Goal: Task Accomplishment & Management: Manage account settings

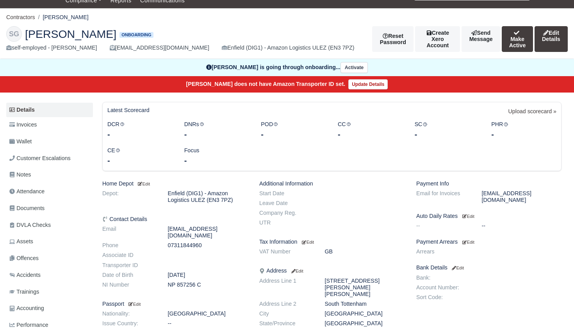
scroll to position [26, 0]
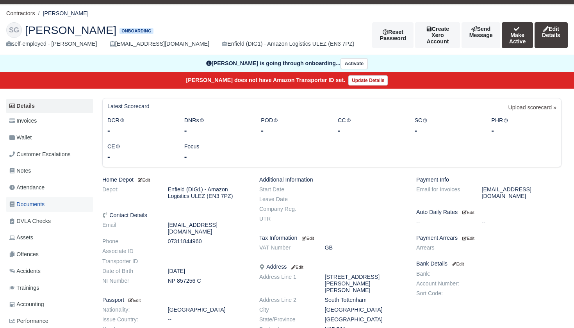
click at [36, 203] on span "Documents" at bounding box center [26, 204] width 35 height 9
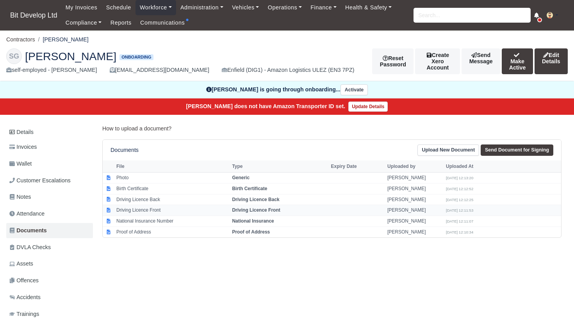
click at [249, 211] on strong "Driving Licence Front" at bounding box center [256, 209] width 48 height 5
select select "driving-licence-front"
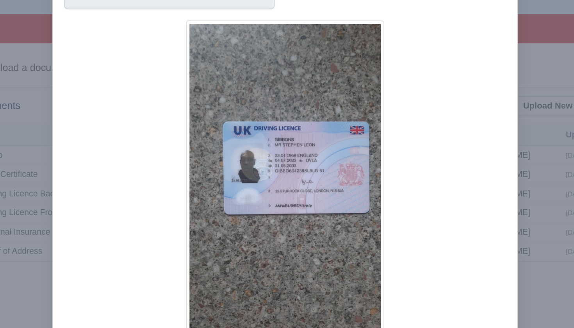
scroll to position [2, 0]
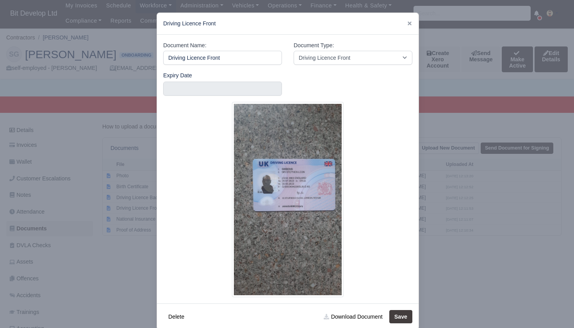
click at [476, 77] on div at bounding box center [287, 164] width 574 height 328
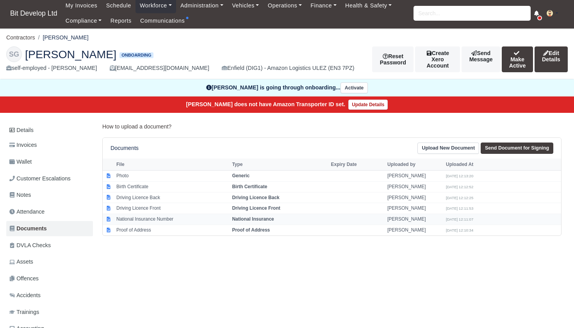
click at [142, 218] on td "National Insurance Number" at bounding box center [172, 219] width 116 height 11
select select "national-insurance"
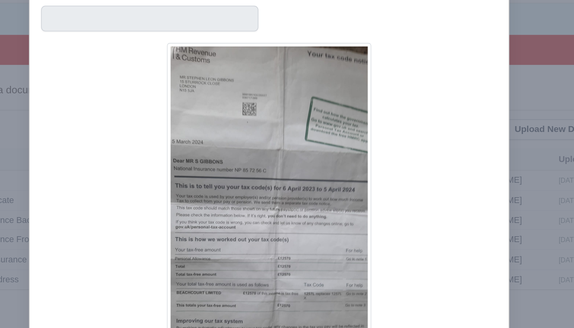
scroll to position [2, 0]
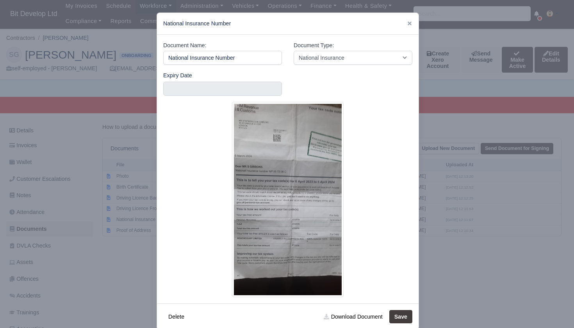
click at [112, 282] on div at bounding box center [287, 164] width 574 height 328
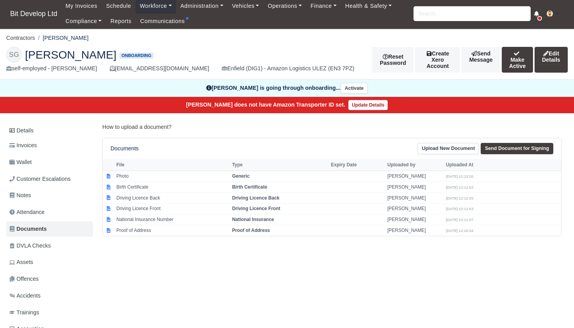
click at [456, 148] on link "Upload New Document" at bounding box center [448, 148] width 62 height 11
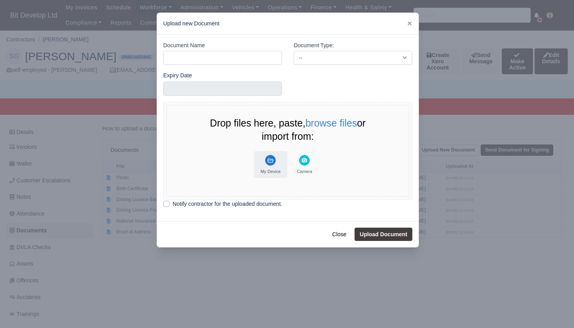
click at [268, 159] on rect "File Uploader" at bounding box center [270, 160] width 11 height 11
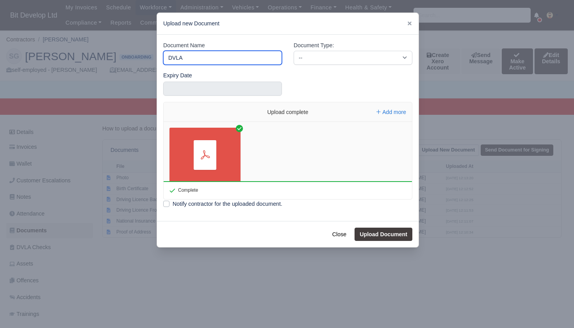
type input "DVLA"
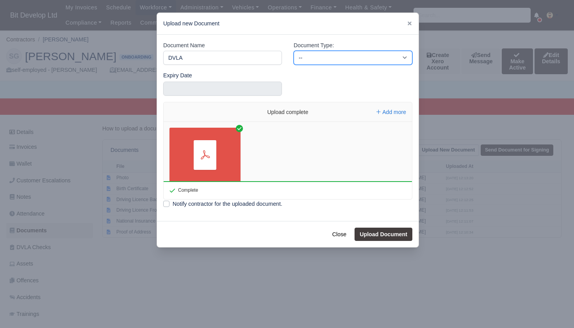
click at [318, 55] on select "-- Accounting Engagement Letter Age Verification Confirmation Background Check …" at bounding box center [353, 58] width 119 height 14
select select "dvla-check"
click at [385, 232] on button "Upload Document" at bounding box center [384, 234] width 58 height 13
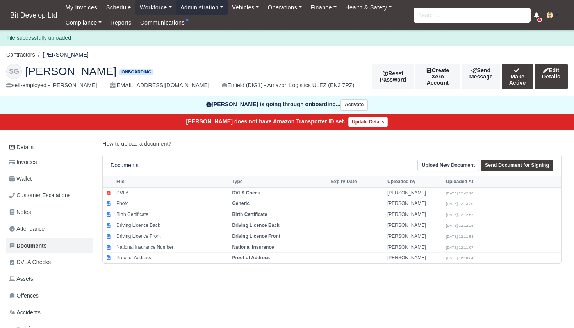
click at [213, 9] on link "Administration" at bounding box center [202, 7] width 52 height 15
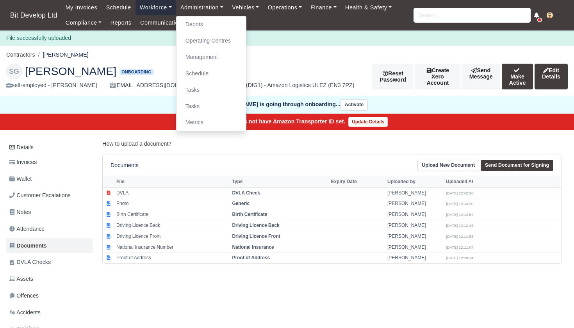
click at [153, 9] on link "Workforce" at bounding box center [156, 7] width 41 height 15
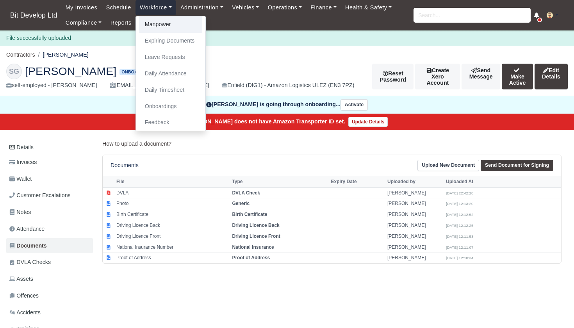
click at [158, 26] on link "Manpower" at bounding box center [170, 24] width 63 height 16
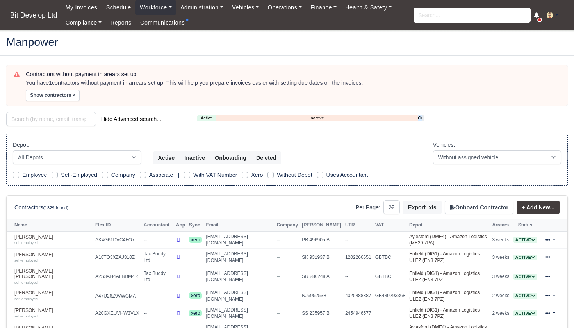
select select "25"
click at [419, 117] on link "Onboarding" at bounding box center [420, 118] width 4 height 7
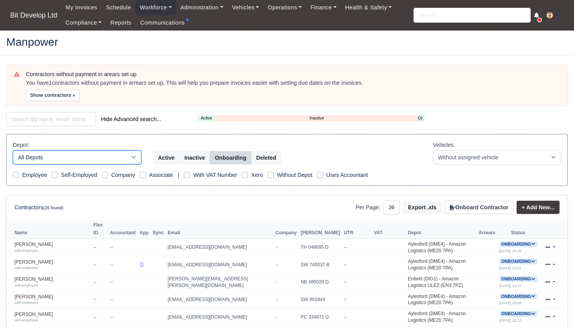
select select "2"
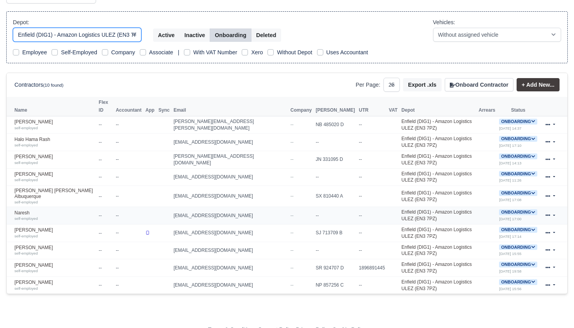
scroll to position [122, 0]
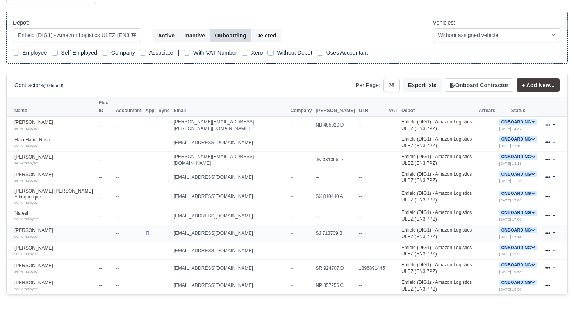
click at [549, 231] on icon at bounding box center [548, 233] width 5 height 5
click at [514, 252] on link "Edit" at bounding box center [526, 257] width 70 height 11
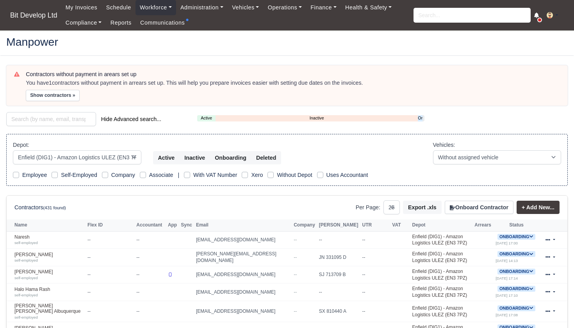
select select "2"
select select "25"
click at [420, 116] on link "Onboarding" at bounding box center [420, 118] width 4 height 7
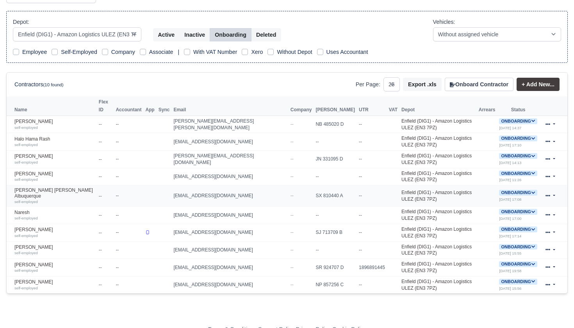
scroll to position [122, 0]
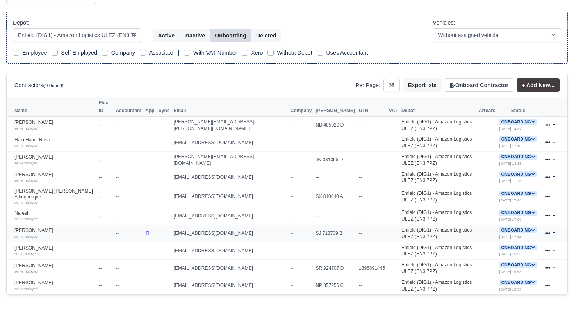
click at [550, 228] on link at bounding box center [550, 233] width 18 height 11
click at [557, 228] on link at bounding box center [550, 233] width 18 height 11
click at [554, 228] on link at bounding box center [550, 233] width 18 height 11
click at [531, 229] on icon at bounding box center [533, 230] width 4 height 2
click at [489, 247] on button "Deactivate" at bounding box center [487, 253] width 36 height 13
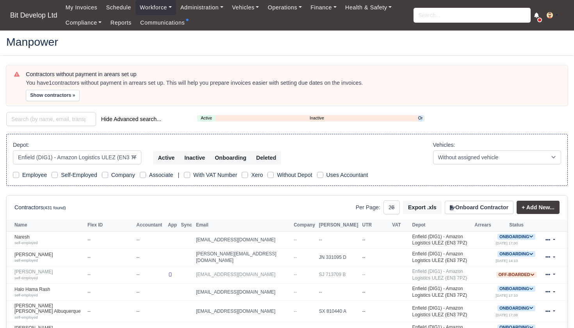
select select "2"
select select "25"
click at [420, 118] on link "Onboarding" at bounding box center [420, 118] width 4 height 7
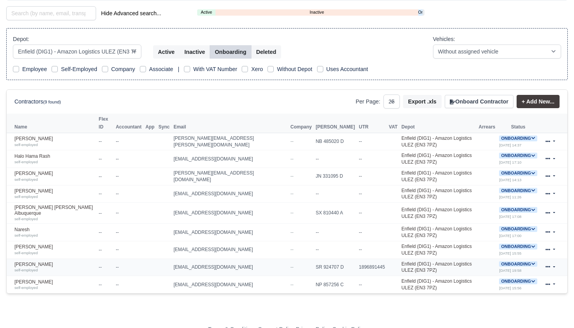
scroll to position [105, 0]
click at [37, 171] on link "Kiet Lam self-employed" at bounding box center [54, 176] width 80 height 11
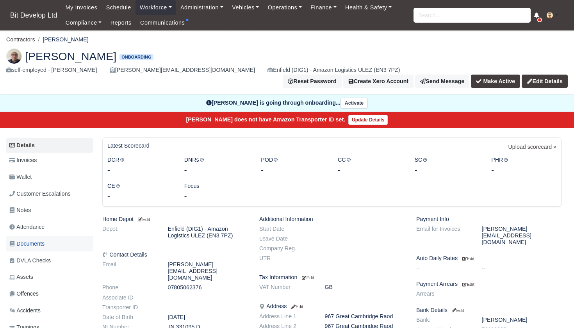
click at [38, 239] on span "Documents" at bounding box center [26, 243] width 35 height 9
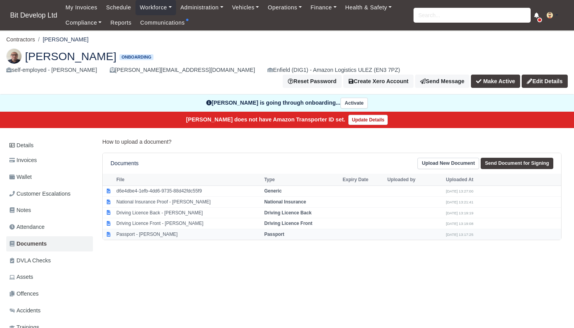
click at [143, 229] on td "Passport - [PERSON_NAME]" at bounding box center [188, 234] width 148 height 11
select select "passport"
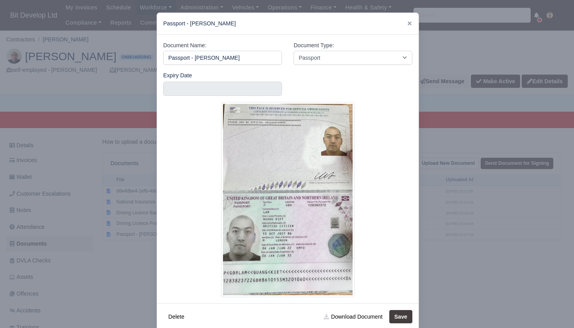
click at [91, 235] on div at bounding box center [287, 164] width 574 height 328
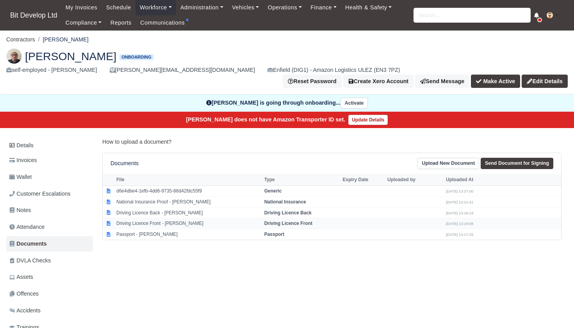
click at [135, 218] on td "Driving Licence Front - [PERSON_NAME]" at bounding box center [188, 223] width 148 height 11
select select "driving-licence-front"
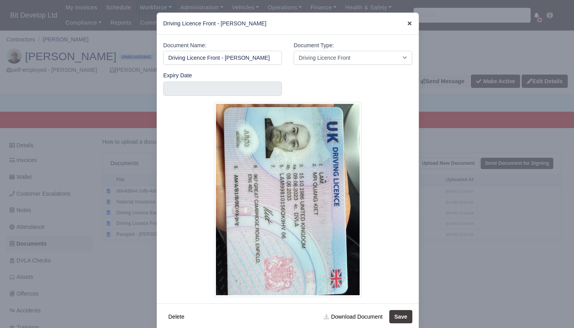
click at [412, 22] on icon at bounding box center [409, 23] width 5 height 5
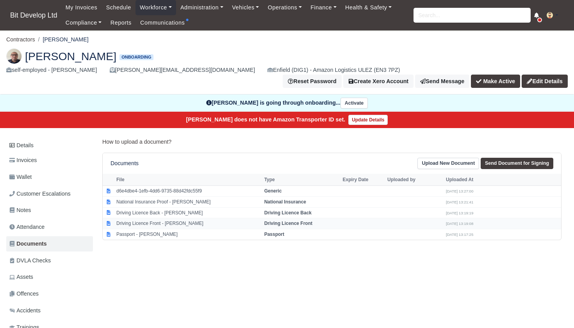
click at [285, 221] on strong "Driving Licence Front" at bounding box center [288, 223] width 48 height 5
select select "driving-licence-front"
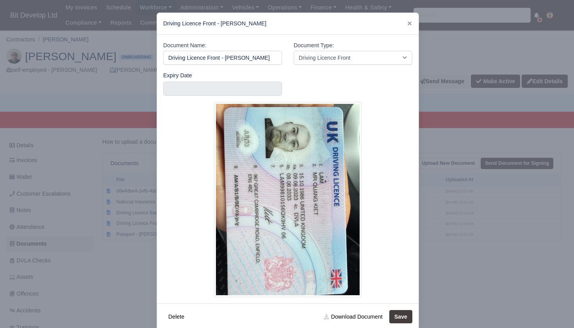
click at [115, 261] on div at bounding box center [287, 164] width 574 height 328
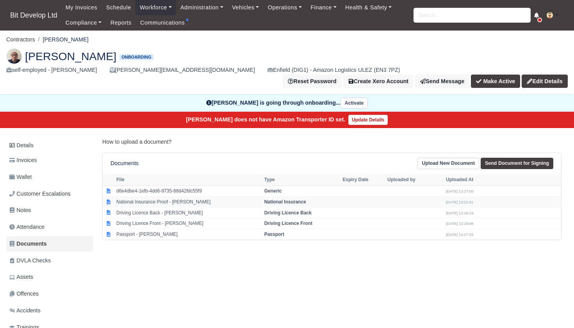
click at [149, 196] on td "National Insurance Proof - Kiet Lam" at bounding box center [188, 201] width 148 height 11
select select "national-insurance"
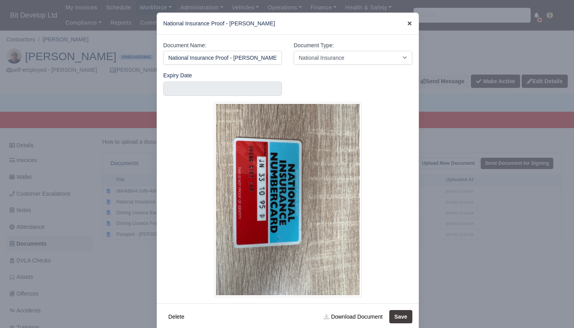
click at [411, 23] on icon at bounding box center [409, 23] width 5 height 5
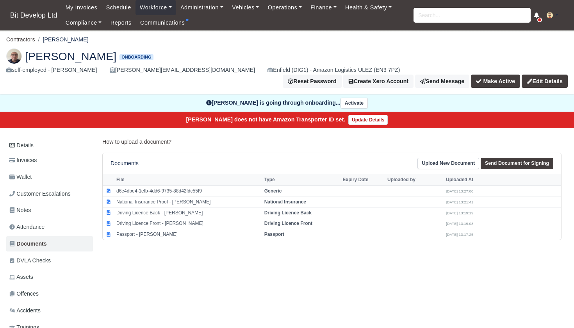
click at [443, 158] on link "Upload New Document" at bounding box center [448, 163] width 62 height 11
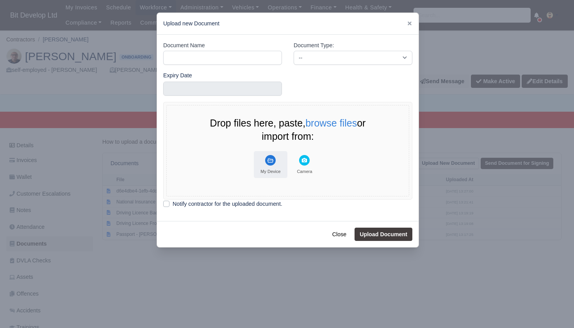
click at [265, 169] on div "My Device" at bounding box center [270, 171] width 20 height 5
click at [277, 169] on div "My Device" at bounding box center [270, 171] width 20 height 5
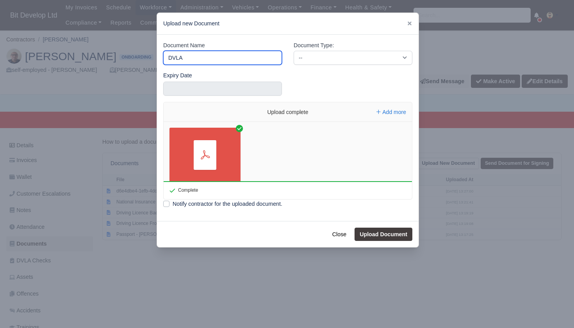
type input "DVLA"
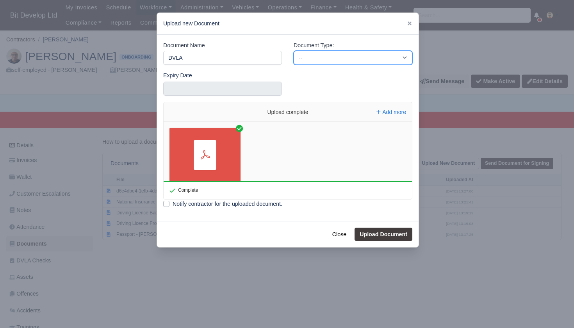
click at [319, 57] on select "-- Accounting Engagement Letter Age Verification Confirmation Background Check …" at bounding box center [353, 58] width 119 height 14
select select "dvla-check"
click at [382, 234] on button "Upload Document" at bounding box center [384, 234] width 58 height 13
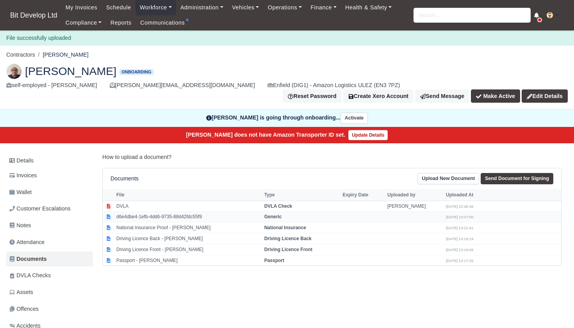
click at [136, 212] on td "d6e4dbe4-1efb-4dd6-9735-88d42fdc55f9" at bounding box center [188, 217] width 148 height 11
select select "generic"
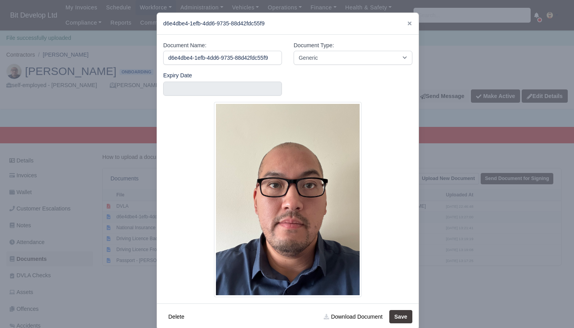
scroll to position [0, 3]
click at [338, 317] on link "Download Document" at bounding box center [353, 316] width 69 height 13
click at [410, 22] on icon at bounding box center [409, 23] width 5 height 5
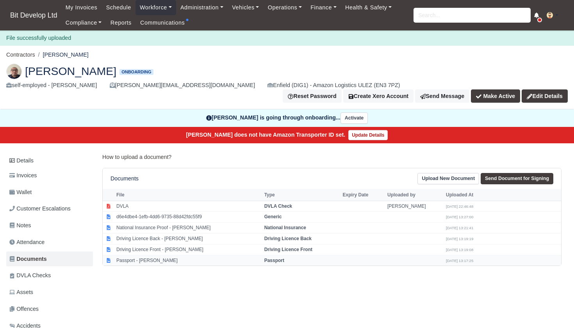
click at [138, 255] on td "Passport - [PERSON_NAME]" at bounding box center [188, 260] width 148 height 11
select select "passport"
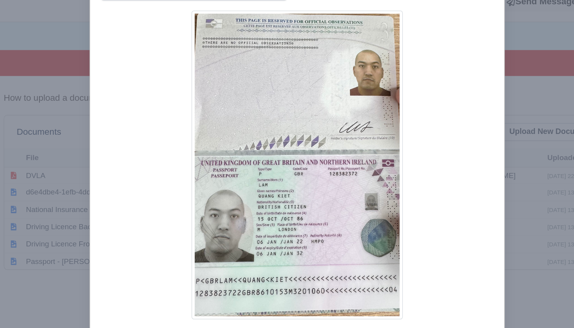
scroll to position [12, 0]
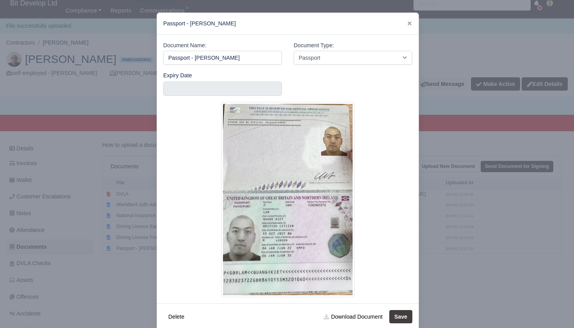
click at [116, 273] on div at bounding box center [287, 164] width 574 height 328
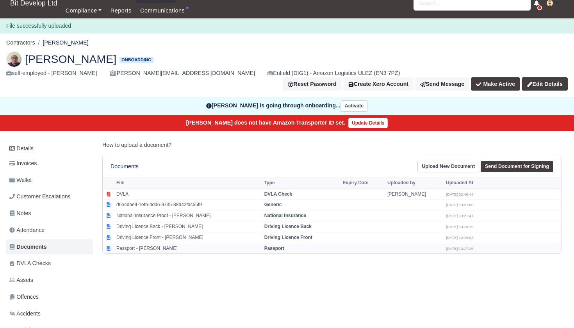
click at [137, 243] on td "Passport - [PERSON_NAME]" at bounding box center [188, 248] width 148 height 11
select select "passport"
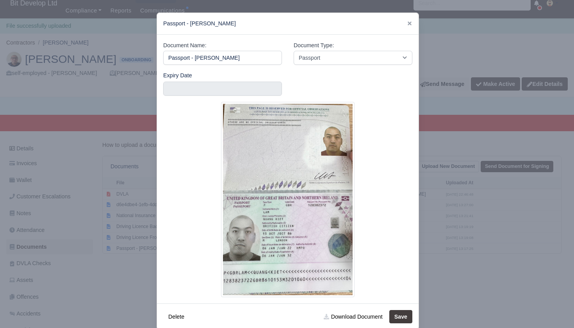
click at [84, 267] on div at bounding box center [287, 164] width 574 height 328
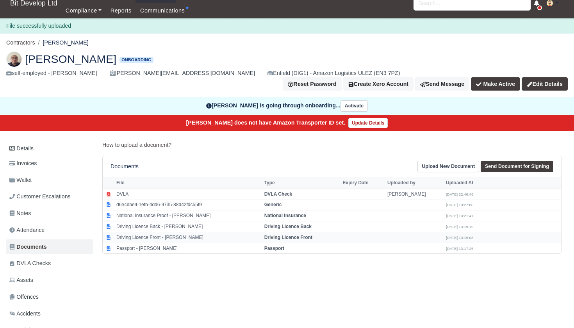
click at [136, 232] on td "Driving Licence Front - [PERSON_NAME]" at bounding box center [188, 237] width 148 height 11
select select "driving-licence-front"
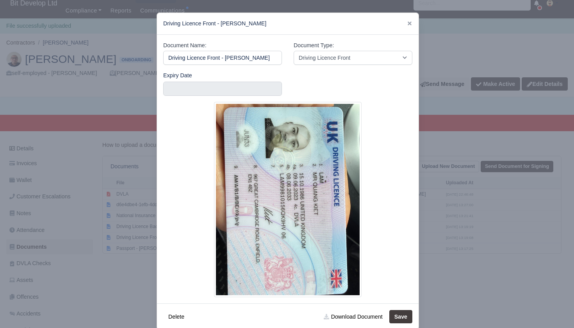
click at [121, 271] on div at bounding box center [287, 164] width 574 height 328
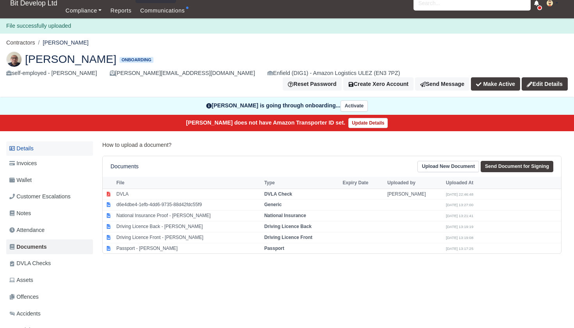
click at [33, 141] on link "Details" at bounding box center [49, 148] width 87 height 14
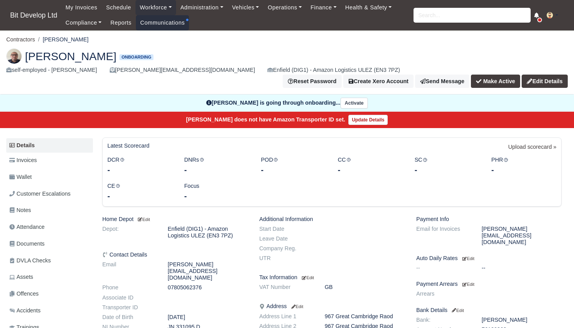
click at [173, 21] on link "Communications" at bounding box center [163, 22] width 54 height 15
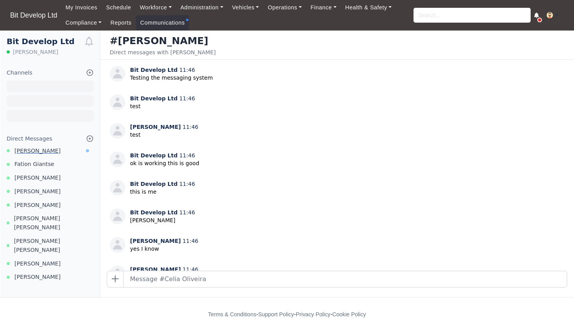
click at [38, 150] on span "Julian Qenanaj" at bounding box center [37, 150] width 46 height 9
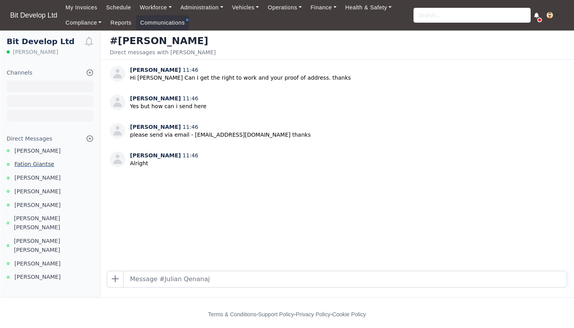
click at [45, 162] on span "Fation Giantse" at bounding box center [34, 164] width 40 height 9
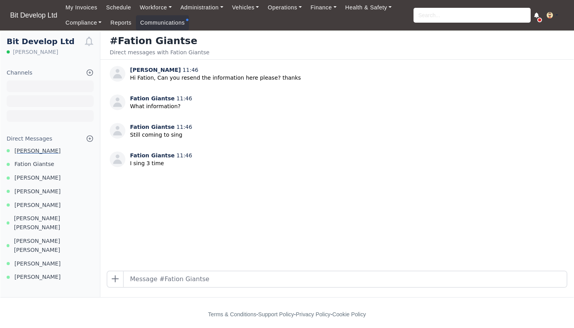
click at [45, 147] on span "Julian Qenanaj" at bounding box center [37, 150] width 46 height 9
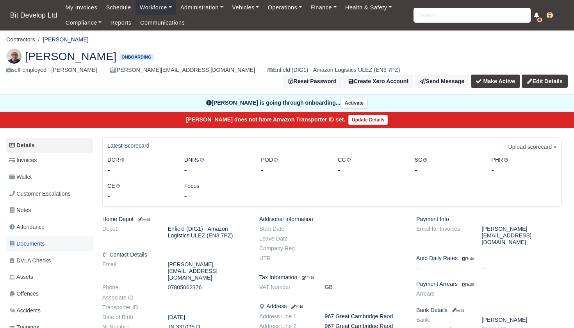
click at [40, 239] on span "Documents" at bounding box center [26, 243] width 35 height 9
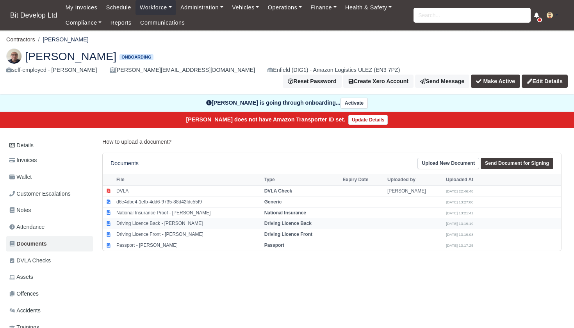
click at [282, 221] on strong "Driving Licence Back" at bounding box center [287, 223] width 47 height 5
select select "driving-licence-back"
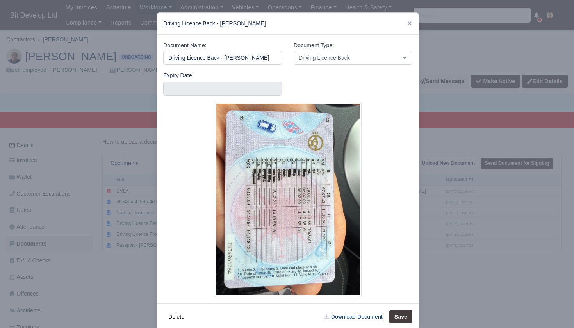
click at [360, 314] on link "Download Document" at bounding box center [353, 316] width 69 height 13
click at [93, 271] on div at bounding box center [287, 164] width 574 height 328
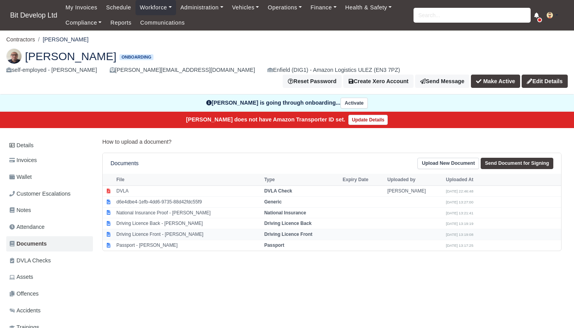
click at [157, 229] on td "Driving Licence Front - [PERSON_NAME]" at bounding box center [188, 234] width 148 height 11
select select "driving-licence-front"
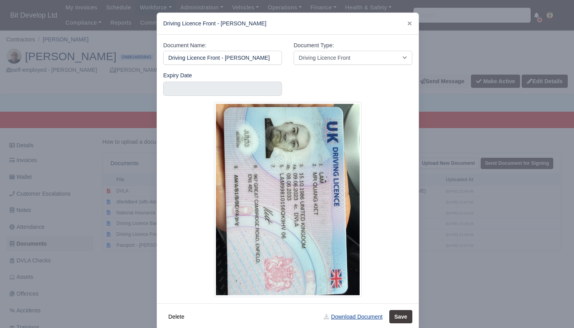
click at [349, 316] on link "Download Document" at bounding box center [353, 316] width 69 height 13
click at [90, 233] on div at bounding box center [287, 164] width 574 height 328
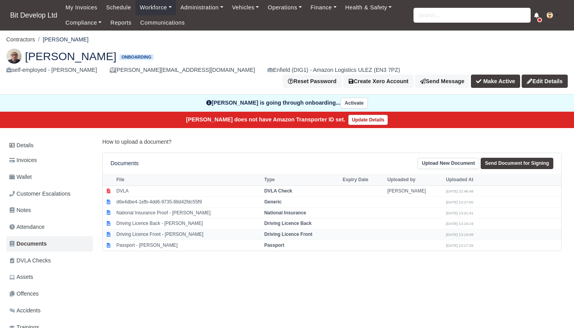
click at [152, 229] on td "Driving Licence Front - [PERSON_NAME]" at bounding box center [188, 234] width 148 height 11
select select "driving-licence-front"
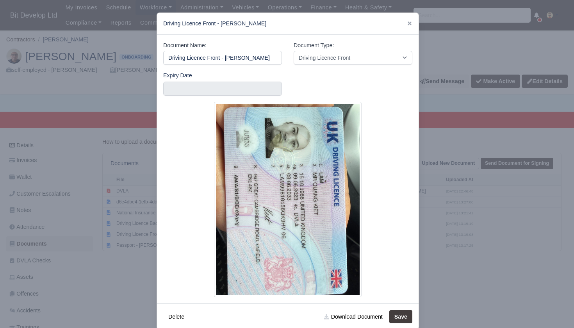
click at [494, 242] on div at bounding box center [287, 164] width 574 height 328
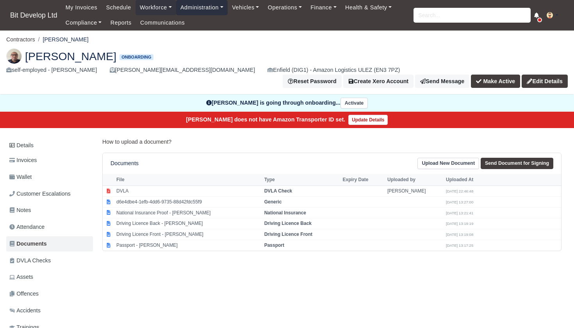
click at [199, 9] on link "Administration" at bounding box center [202, 7] width 52 height 15
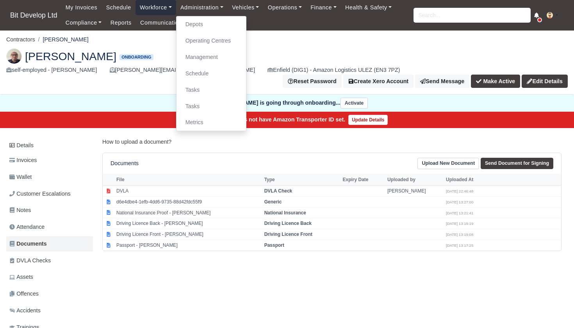
click at [160, 7] on link "Workforce" at bounding box center [156, 7] width 41 height 15
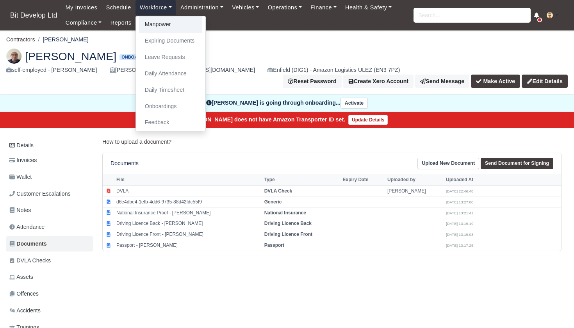
click at [160, 21] on link "Manpower" at bounding box center [170, 24] width 63 height 16
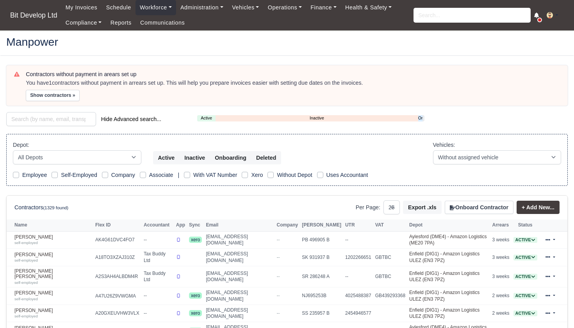
select select "25"
click at [421, 115] on link "Onboarding" at bounding box center [420, 118] width 4 height 7
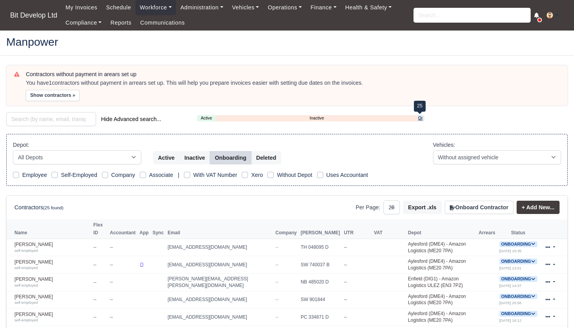
click at [419, 118] on link "Onboarding" at bounding box center [420, 118] width 4 height 7
select select "2"
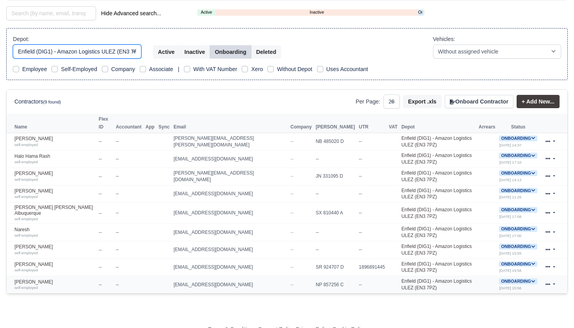
scroll to position [105, 0]
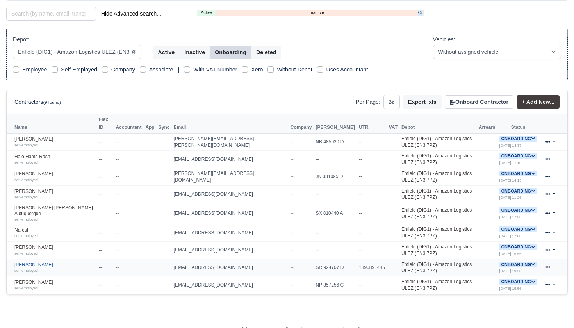
click at [46, 268] on div "self-employed" at bounding box center [54, 270] width 80 height 5
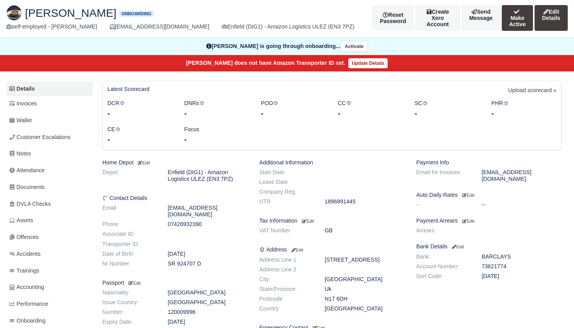
scroll to position [48, 0]
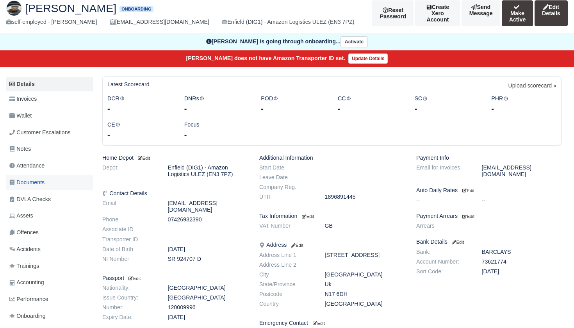
click at [38, 180] on span "Documents" at bounding box center [26, 182] width 35 height 9
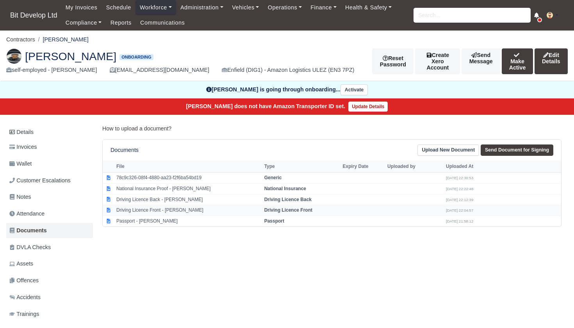
click at [161, 208] on td "Driving Licence Front - [PERSON_NAME]" at bounding box center [188, 210] width 148 height 11
select select "driving-licence-front"
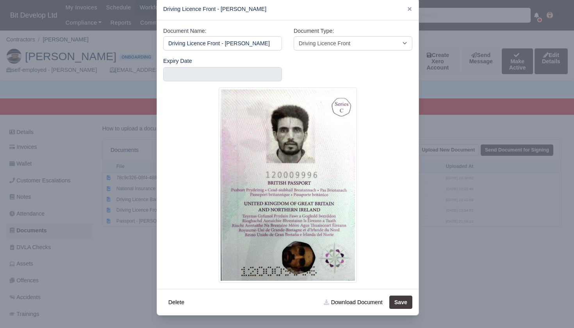
scroll to position [14, 0]
click at [126, 232] on div at bounding box center [287, 164] width 574 height 328
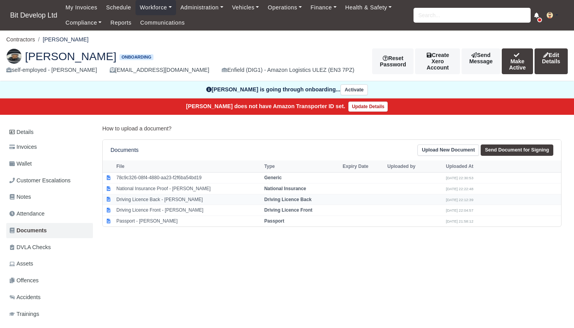
click at [164, 197] on td "Driving Licence Back - [PERSON_NAME]" at bounding box center [188, 199] width 148 height 11
select select "driving-licence-back"
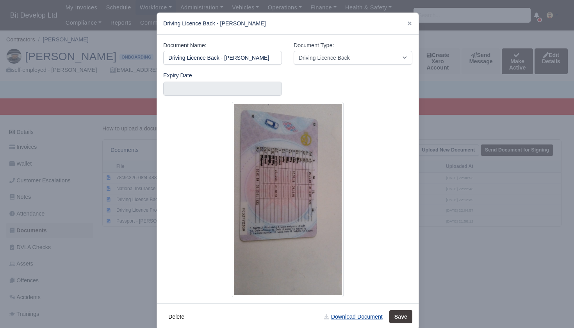
click at [344, 314] on link "Download Document" at bounding box center [353, 316] width 69 height 13
click at [93, 276] on div at bounding box center [287, 164] width 574 height 328
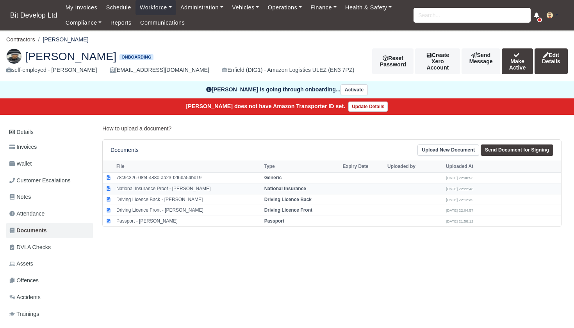
click at [146, 190] on td "National Insurance Proof - [PERSON_NAME]" at bounding box center [188, 188] width 148 height 11
select select "national-insurance"
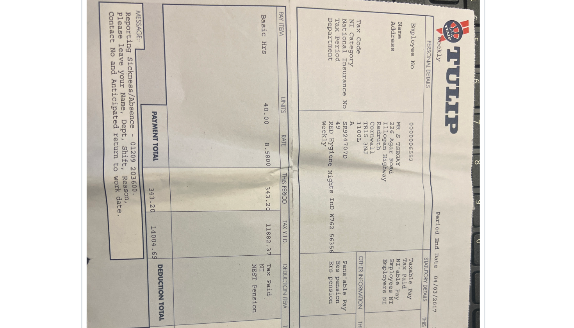
drag, startPoint x: 121, startPoint y: 53, endPoint x: 93, endPoint y: 48, distance: 28.5
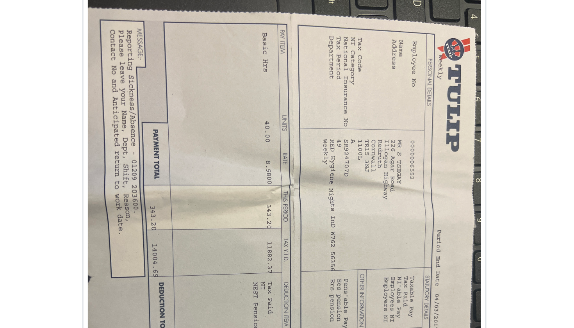
scroll to position [12, 0]
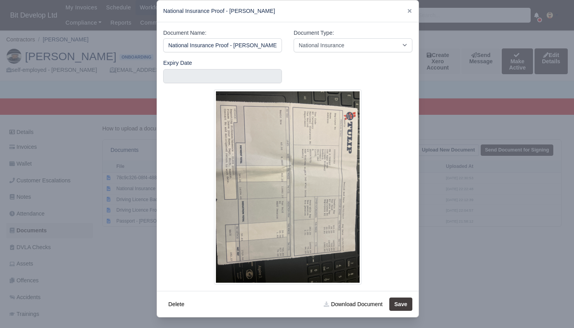
click at [481, 90] on div at bounding box center [287, 164] width 574 height 328
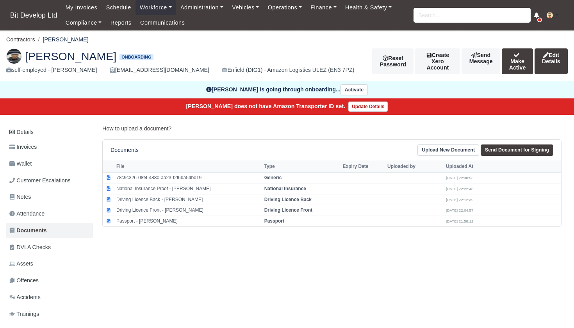
click at [451, 150] on link "Upload New Document" at bounding box center [448, 149] width 62 height 11
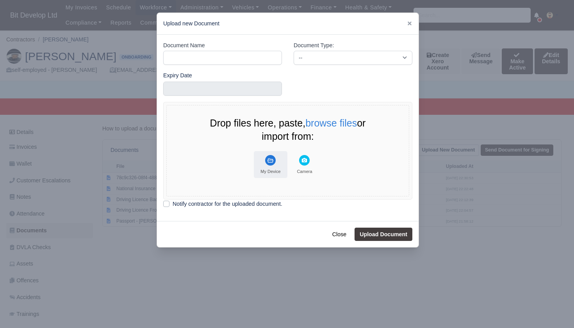
click at [268, 163] on rect "File Uploader" at bounding box center [270, 160] width 11 height 11
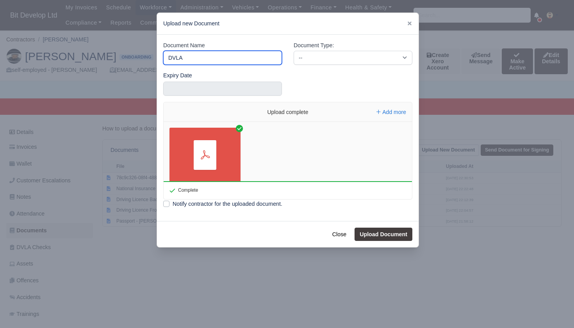
type input "DVLA"
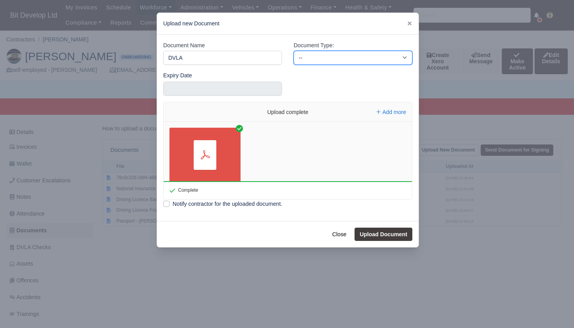
click at [323, 53] on select "-- Accounting Engagement Letter Age Verification Confirmation Background Check …" at bounding box center [353, 58] width 119 height 14
select select "dvla-check"
click at [387, 235] on button "Upload Document" at bounding box center [384, 234] width 58 height 13
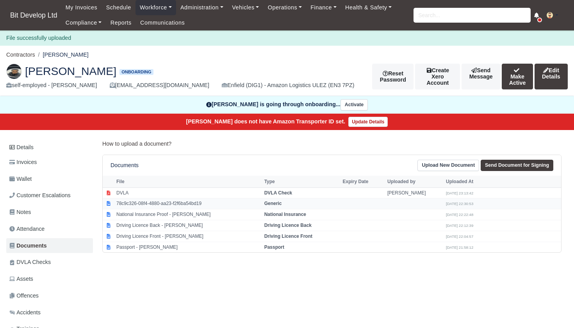
click at [168, 202] on td "78c9c326-08f4-4880-aa23-f2f6ba54bd19" at bounding box center [188, 203] width 148 height 11
select select "generic"
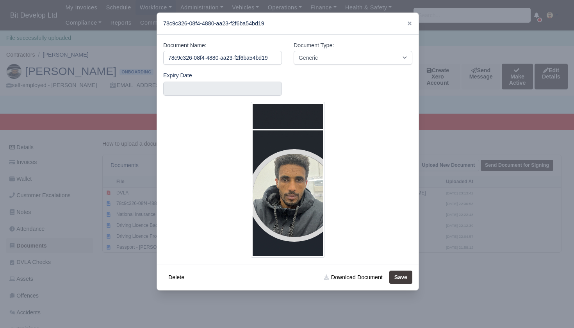
scroll to position [0, 2]
click at [356, 276] on link "Download Document" at bounding box center [353, 277] width 69 height 13
click at [462, 201] on div at bounding box center [287, 164] width 574 height 328
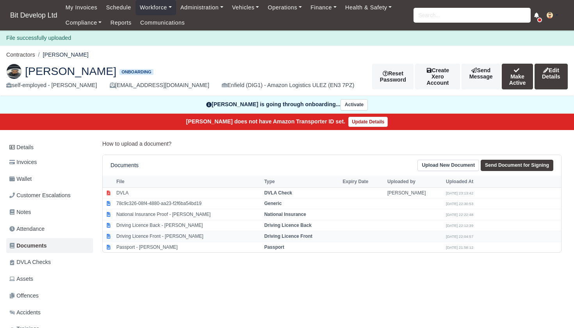
click at [159, 235] on td "Driving Licence Front - [PERSON_NAME]" at bounding box center [188, 236] width 148 height 11
select select "driving-licence-front"
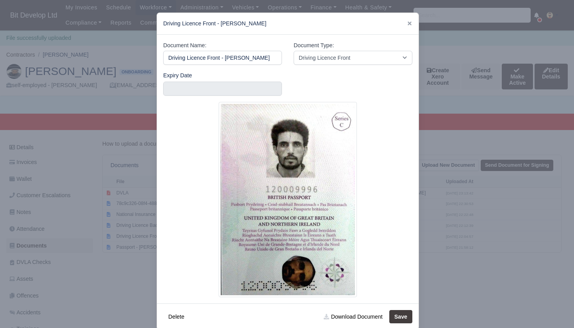
click at [100, 266] on div at bounding box center [287, 164] width 574 height 328
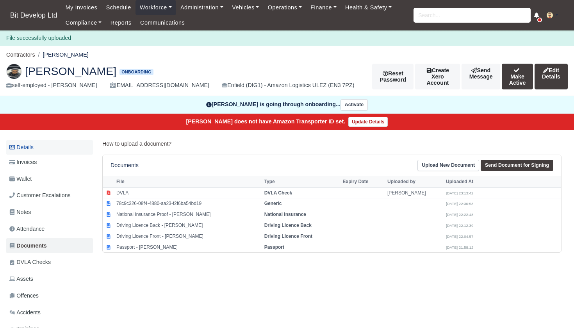
click at [30, 145] on link "Details" at bounding box center [49, 147] width 87 height 14
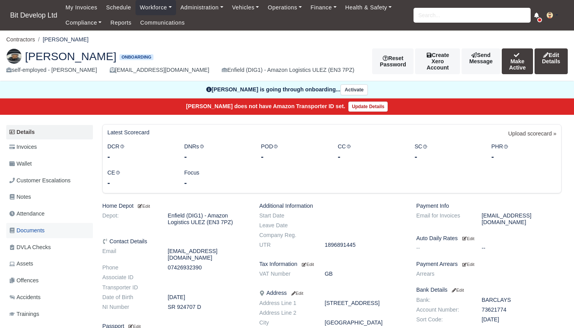
click at [37, 226] on span "Documents" at bounding box center [26, 230] width 35 height 9
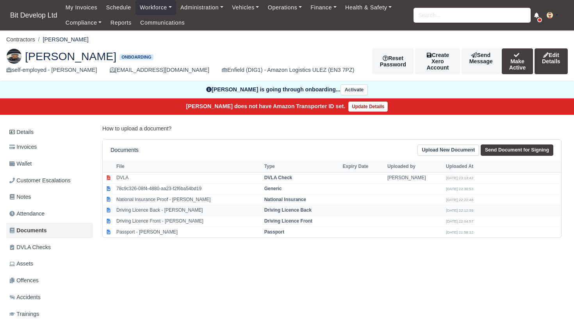
click at [187, 209] on td "Driving Licence Back - Samson Tsegay" at bounding box center [188, 210] width 148 height 11
select select "driving-licence-back"
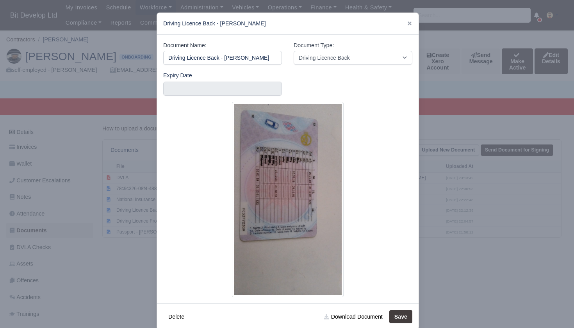
click at [119, 262] on div at bounding box center [287, 164] width 574 height 328
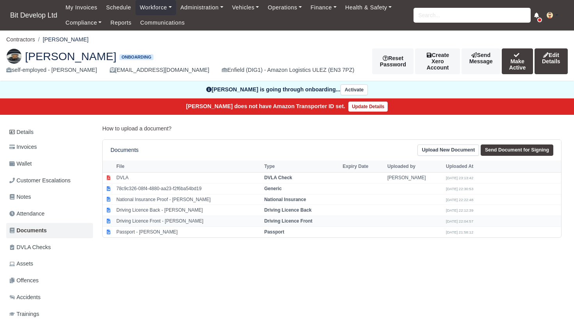
click at [155, 217] on td "Driving Licence Front - Samson Tsegay" at bounding box center [188, 221] width 148 height 11
select select "driving-licence-front"
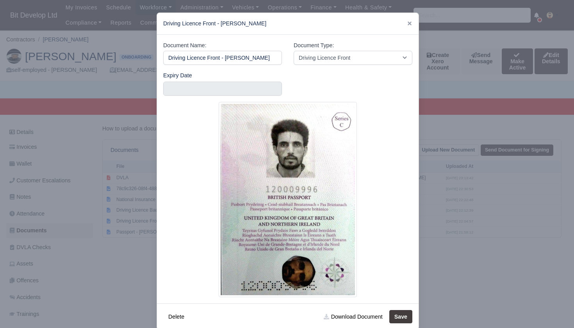
click at [116, 261] on div at bounding box center [287, 164] width 574 height 328
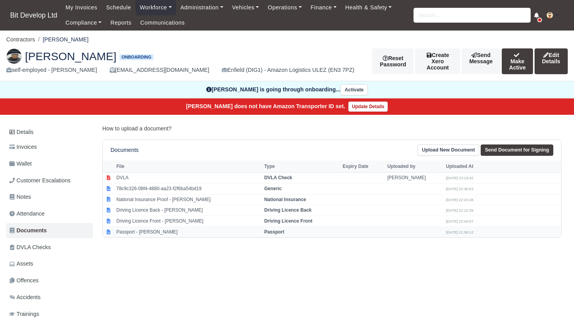
click at [150, 230] on td "Passport - Samson Tsegay" at bounding box center [188, 232] width 148 height 11
select select "passport"
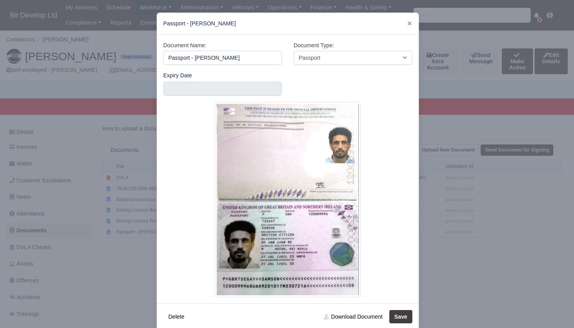
click at [130, 225] on div at bounding box center [287, 164] width 574 height 328
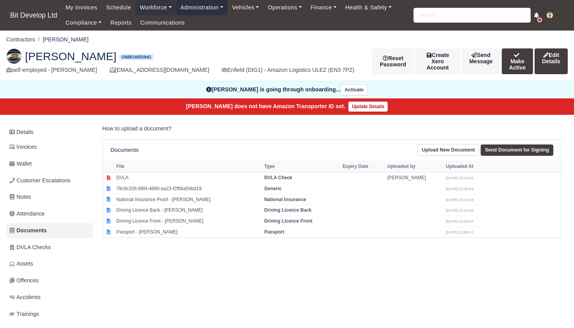
click at [212, 7] on link "Administration" at bounding box center [202, 7] width 52 height 15
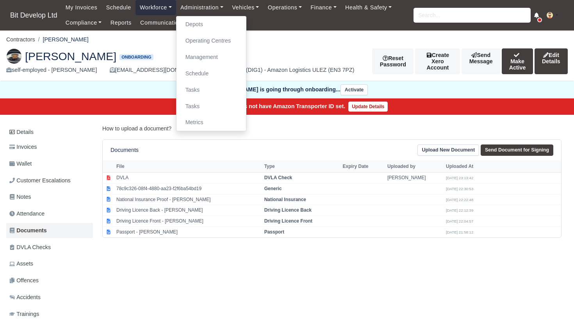
click at [156, 5] on link "Workforce" at bounding box center [156, 7] width 41 height 15
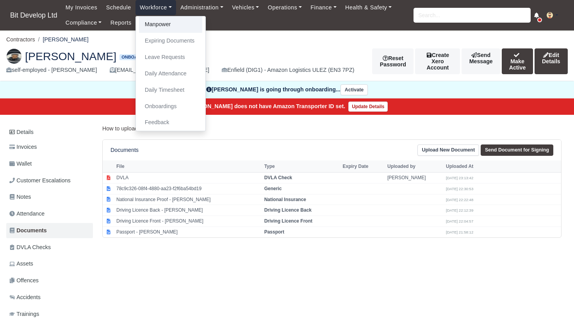
click at [156, 22] on link "Manpower" at bounding box center [170, 24] width 63 height 16
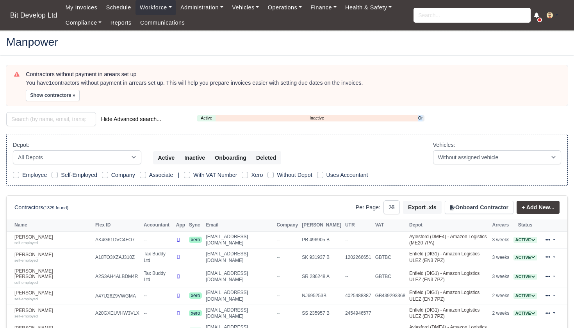
select select "25"
click at [421, 116] on link "Onboarding" at bounding box center [420, 118] width 4 height 7
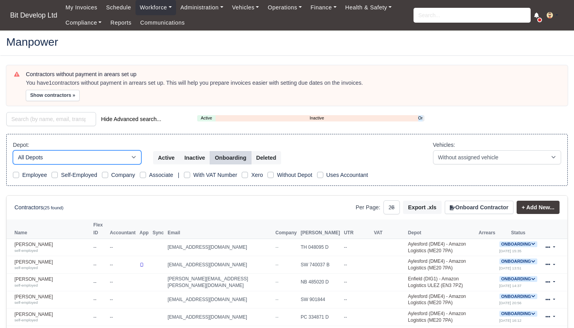
select select "2"
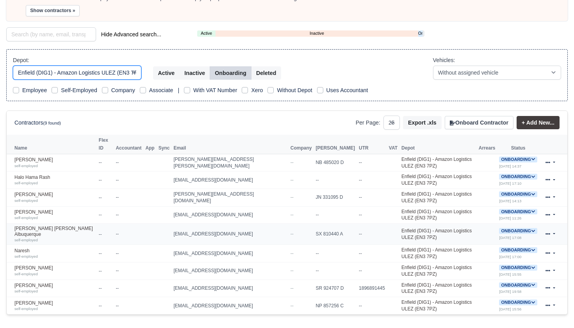
scroll to position [86, 0]
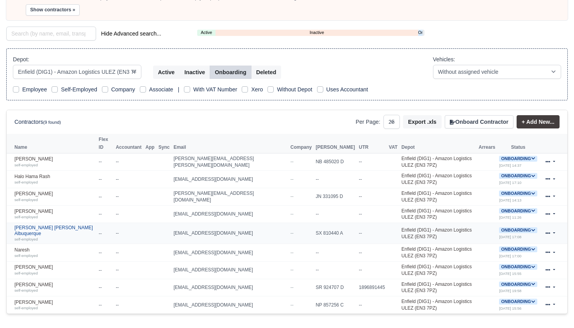
click at [66, 225] on link "[PERSON_NAME] [PERSON_NAME] Albuquerque self-employed" at bounding box center [54, 233] width 80 height 17
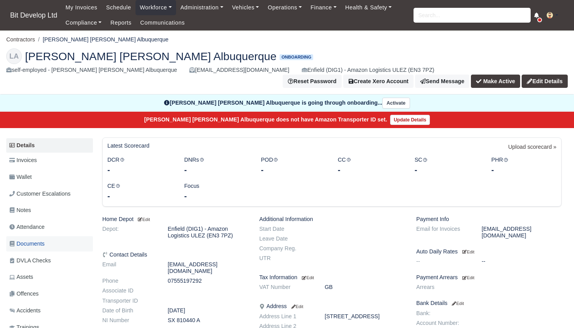
click at [38, 239] on span "Documents" at bounding box center [26, 243] width 35 height 9
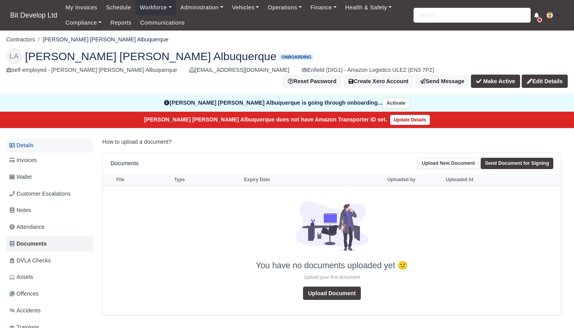
click at [28, 138] on link "Details" at bounding box center [49, 145] width 87 height 14
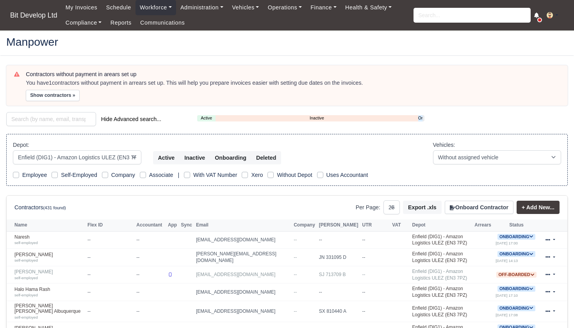
select select "2"
select select "25"
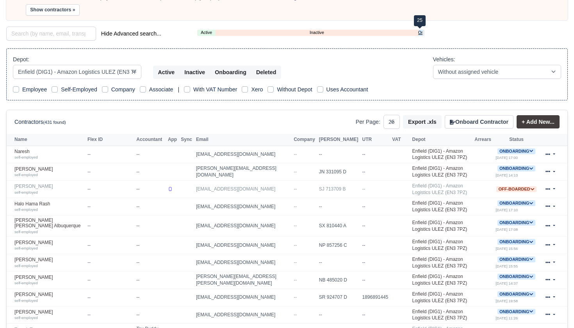
click at [420, 31] on link "Onboarding" at bounding box center [420, 32] width 4 height 7
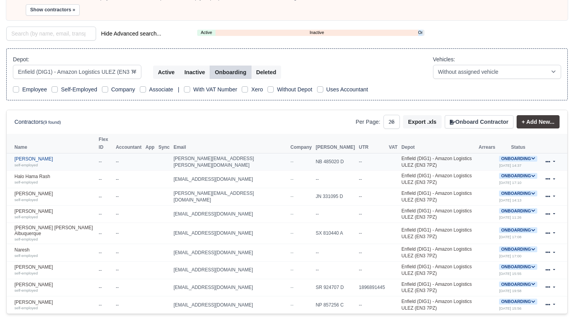
click at [39, 156] on link "Antony Foskett self-employed" at bounding box center [54, 161] width 80 height 11
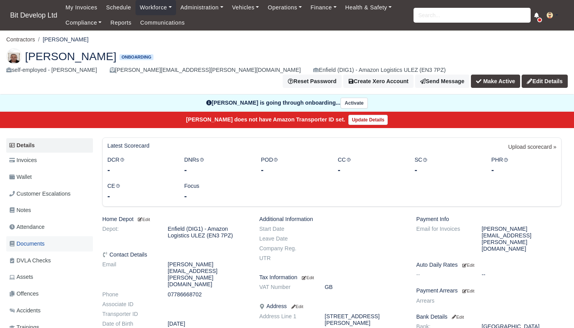
click at [37, 239] on span "Documents" at bounding box center [26, 243] width 35 height 9
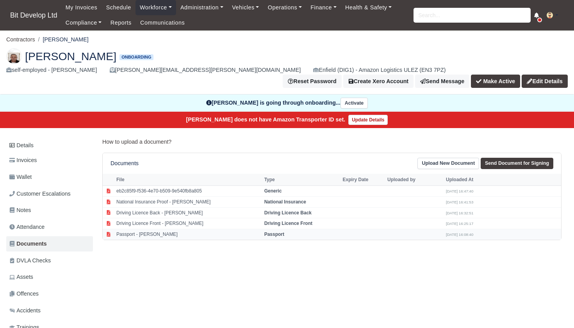
click at [157, 229] on td "Passport - [PERSON_NAME]" at bounding box center [188, 234] width 148 height 11
select select "passport"
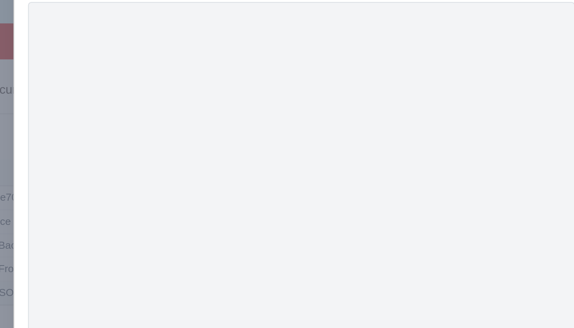
scroll to position [16, 0]
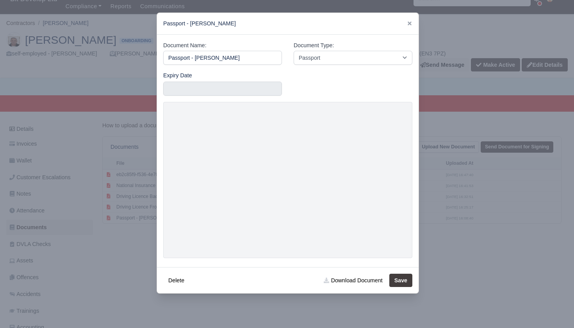
click at [123, 236] on div at bounding box center [287, 164] width 574 height 328
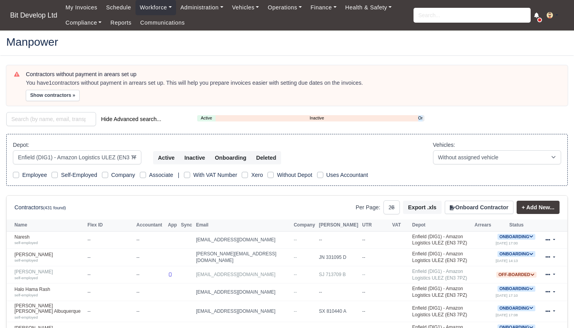
select select "2"
select select "25"
click at [421, 116] on link "Onboarding" at bounding box center [420, 118] width 4 height 7
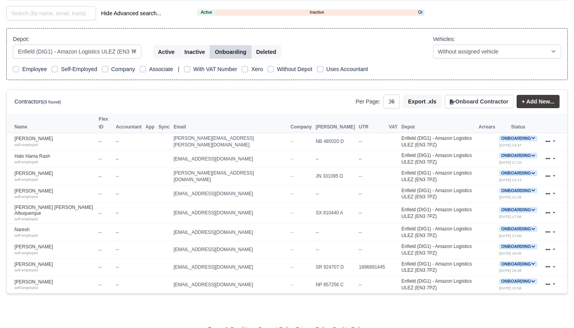
scroll to position [105, 0]
click at [187, 276] on td "[EMAIL_ADDRESS][DOMAIN_NAME]" at bounding box center [229, 284] width 117 height 17
click at [206, 276] on td "[EMAIL_ADDRESS][DOMAIN_NAME]" at bounding box center [229, 284] width 117 height 17
click at [31, 280] on link "Stephen Leon Gibbons self-employed" at bounding box center [54, 285] width 80 height 11
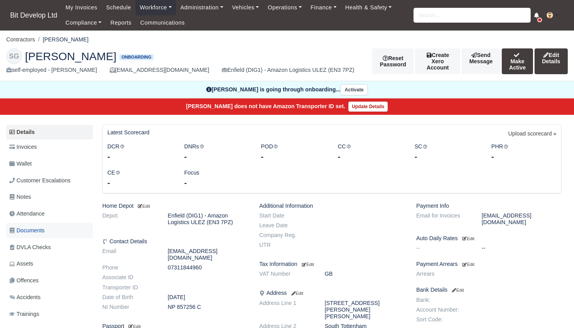
click at [43, 226] on span "Documents" at bounding box center [26, 230] width 35 height 9
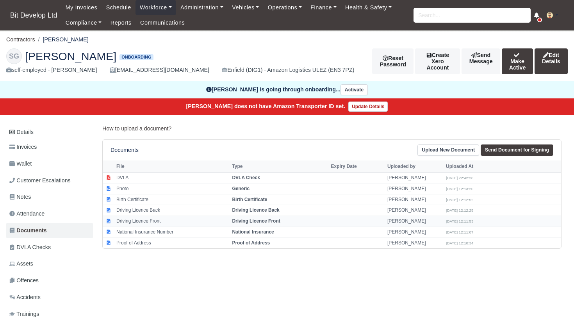
click at [257, 219] on strong "Driving Licence Front" at bounding box center [256, 220] width 48 height 5
select select "driving-licence-front"
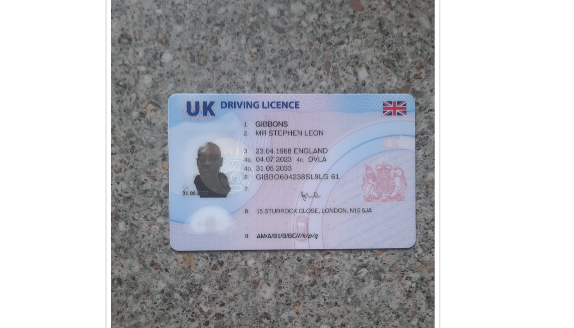
scroll to position [21, 3]
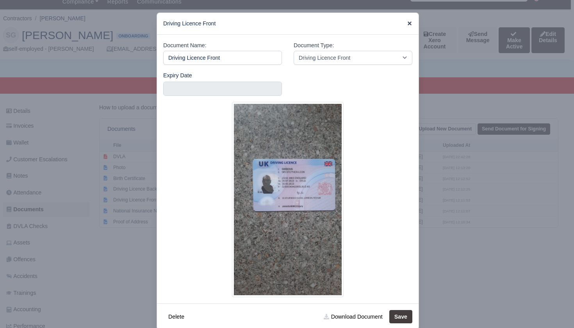
click at [410, 22] on icon at bounding box center [410, 23] width 4 height 4
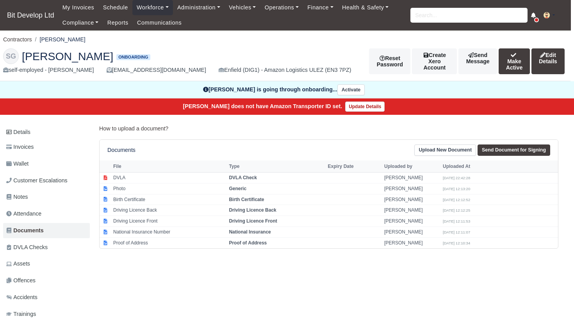
scroll to position [0, 3]
click at [428, 18] on input "search" at bounding box center [468, 15] width 117 height 15
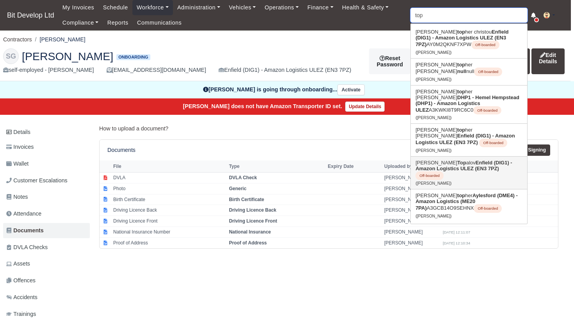
type input "topr"
type input "toprak Tasar"
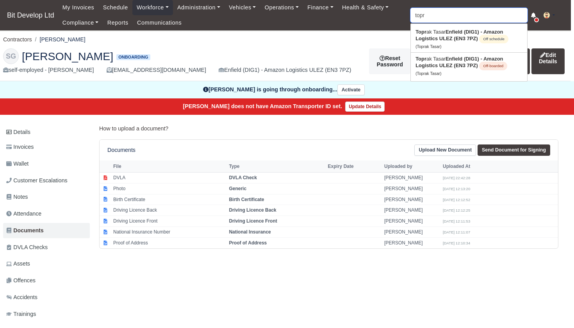
type input "top"
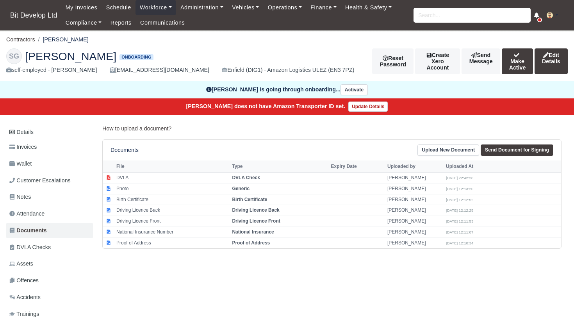
scroll to position [0, 3]
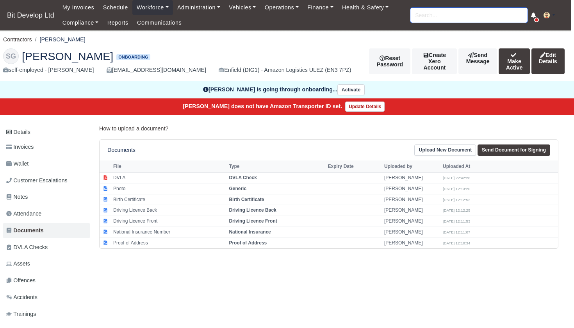
click at [441, 12] on input "search" at bounding box center [468, 15] width 117 height 15
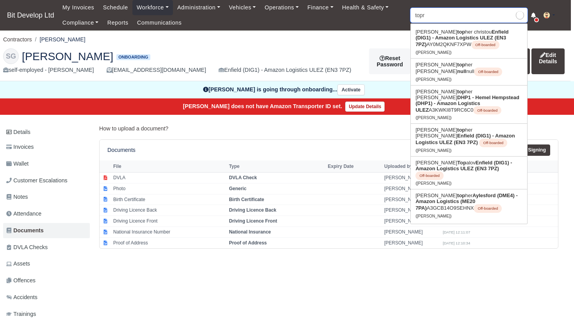
type input "topra"
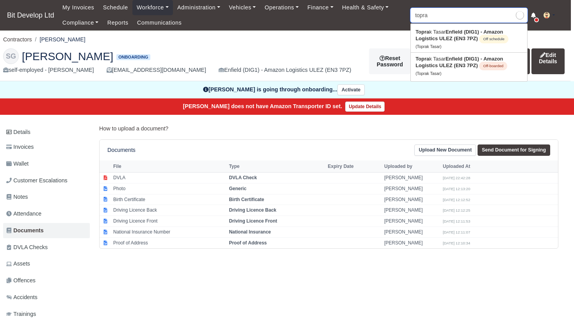
type input "toprak Tasar"
type input "toprak"
type input "toprak Tasar"
click at [498, 36] on span "Off schedule" at bounding box center [493, 39] width 29 height 9
type input "Toprak Tasar"
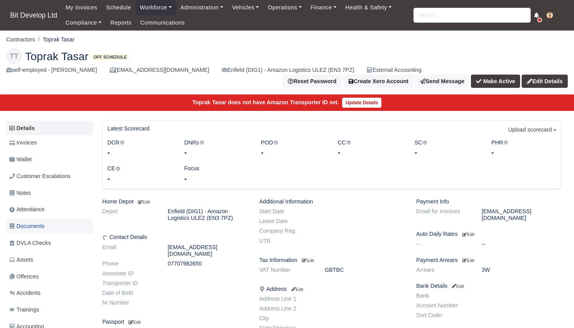
click at [32, 222] on span "Documents" at bounding box center [26, 226] width 35 height 9
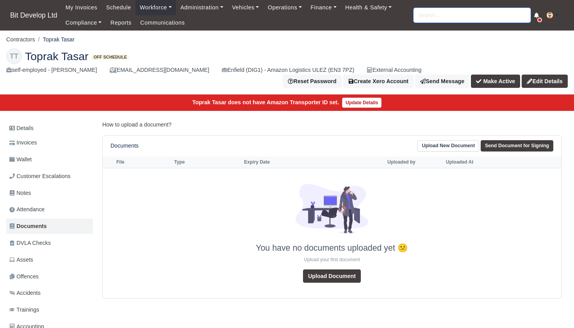
click at [430, 18] on input "search" at bounding box center [472, 15] width 117 height 15
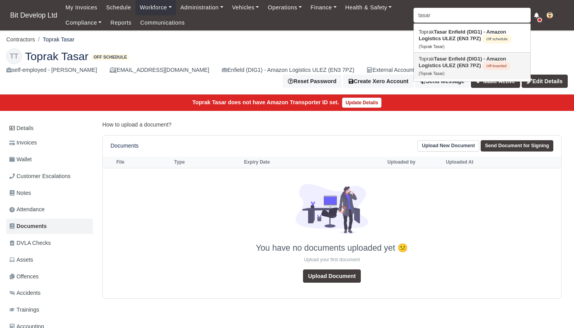
click at [451, 64] on strong "Enfield (DIG1) - Amazon Logistics ULEZ (EN3 7PZ)" at bounding box center [462, 62] width 87 height 12
type input "Toprak Tasar"
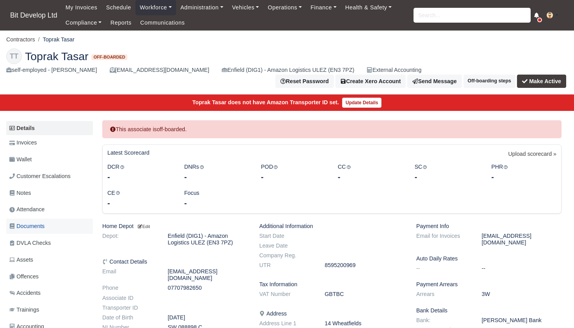
click at [37, 222] on span "Documents" at bounding box center [26, 226] width 35 height 9
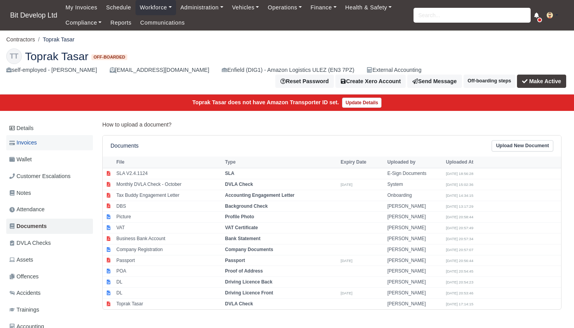
click at [25, 138] on span "Invoices" at bounding box center [22, 142] width 27 height 9
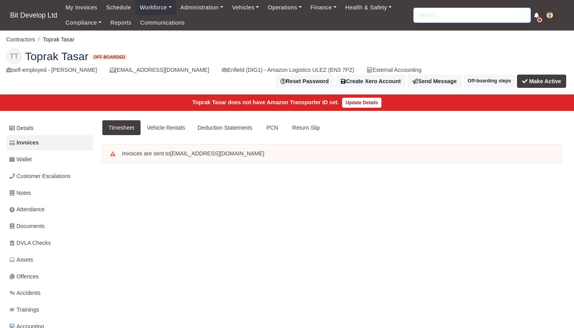
click at [421, 16] on input "search" at bounding box center [472, 15] width 117 height 15
type input "kla"
type input "klajdi Kodra"
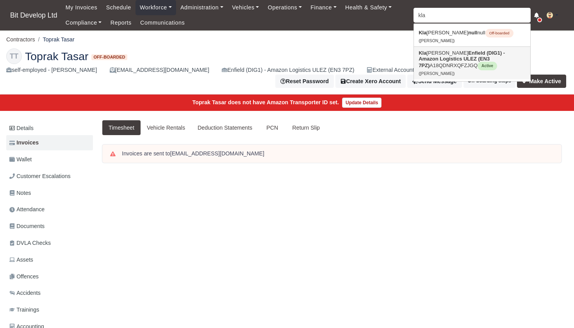
click at [431, 56] on strong "Enfield (DIG1) - Amazon Logistics ULEZ (EN3 7PZ)" at bounding box center [462, 59] width 86 height 18
type input "[PERSON_NAME]"
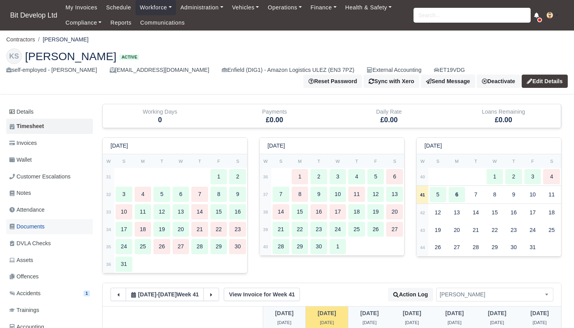
click at [32, 224] on span "Documents" at bounding box center [26, 226] width 35 height 9
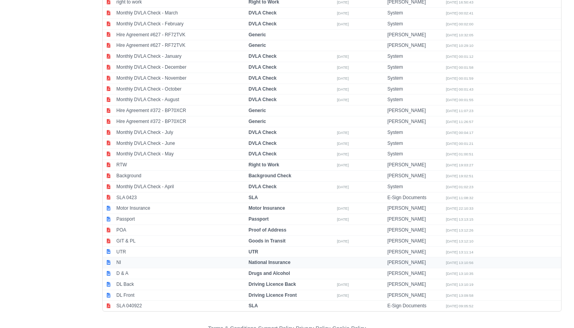
scroll to position [426, 0]
click at [134, 290] on td "DL Front" at bounding box center [180, 295] width 132 height 11
select select "driving-licence-front"
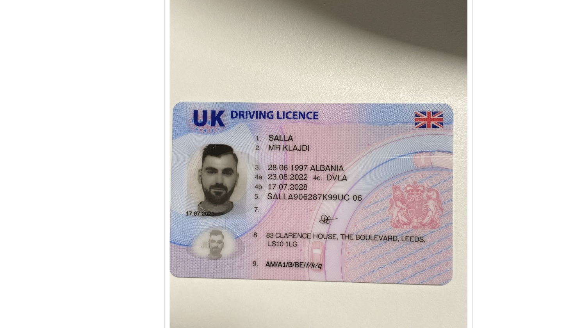
scroll to position [426, 0]
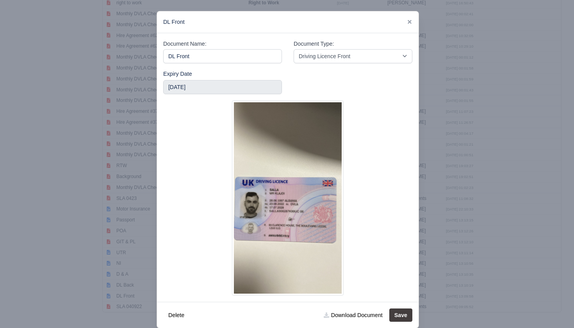
click at [114, 260] on div at bounding box center [287, 164] width 574 height 328
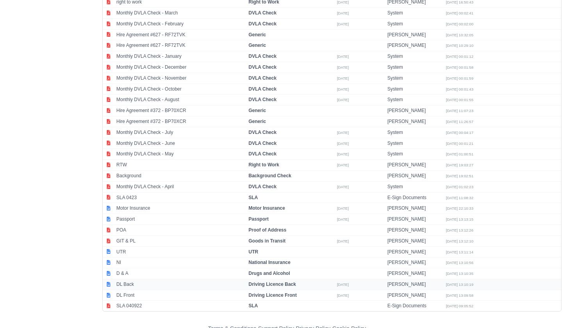
scroll to position [426, 0]
click at [128, 290] on td "DL Front" at bounding box center [180, 295] width 132 height 11
select select "driving-licence-front"
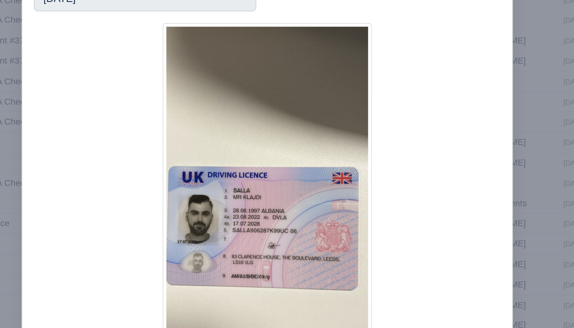
scroll to position [425, 0]
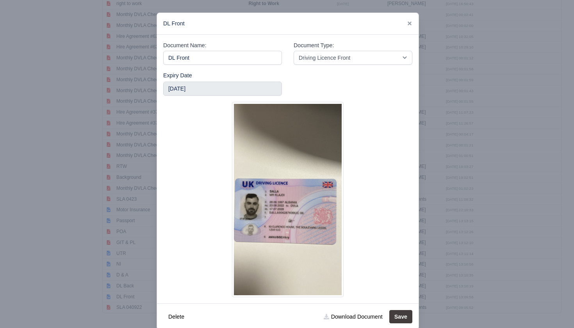
click at [18, 216] on div at bounding box center [287, 164] width 574 height 328
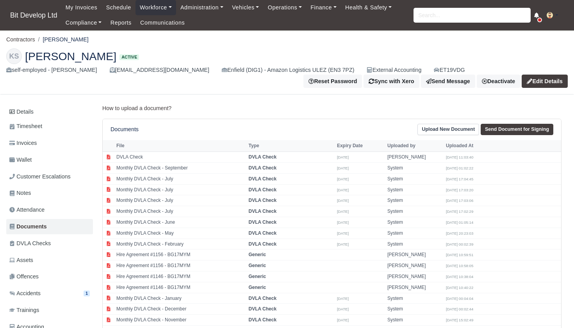
scroll to position [0, 0]
